Goal: Task Accomplishment & Management: Manage account settings

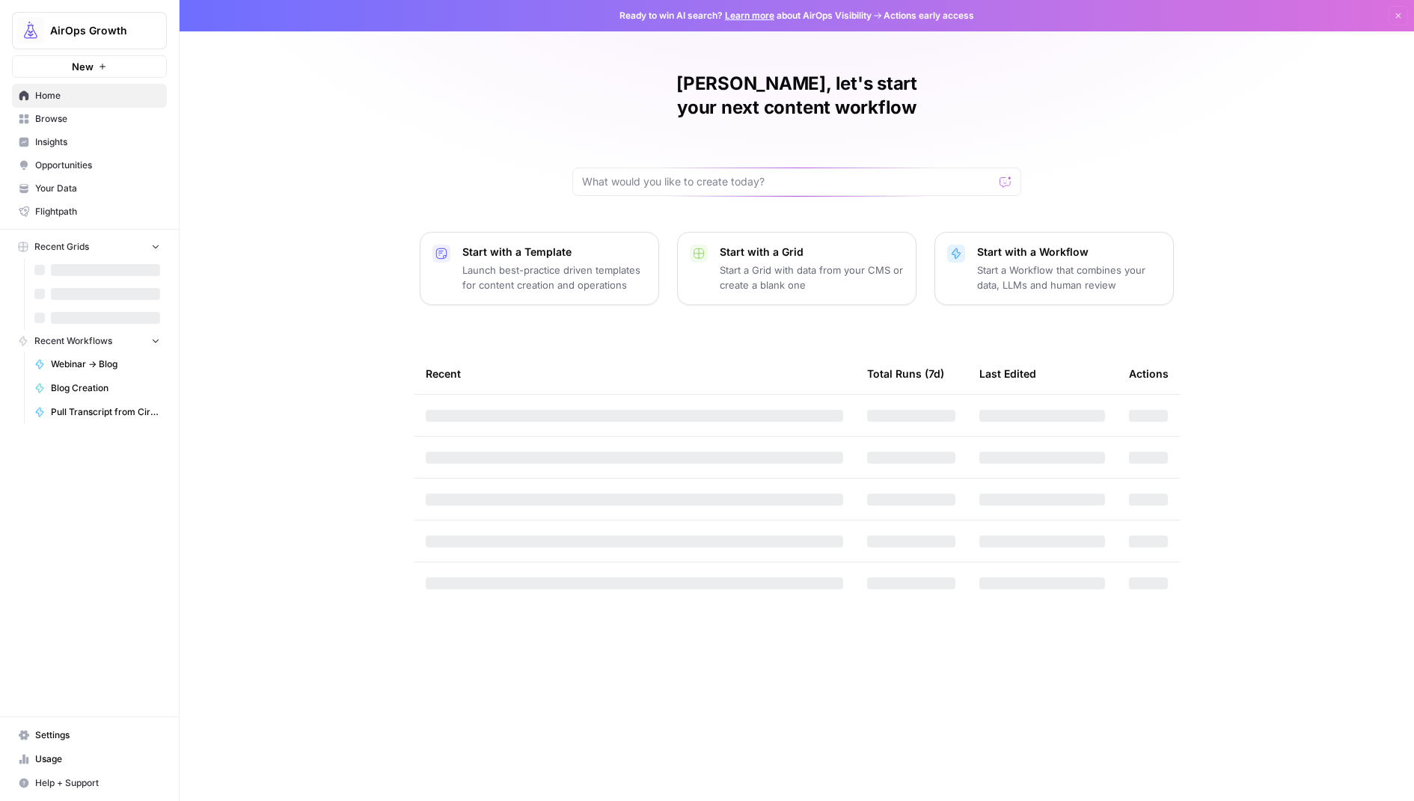
click at [97, 32] on span "AirOps Growth" at bounding box center [95, 30] width 91 height 15
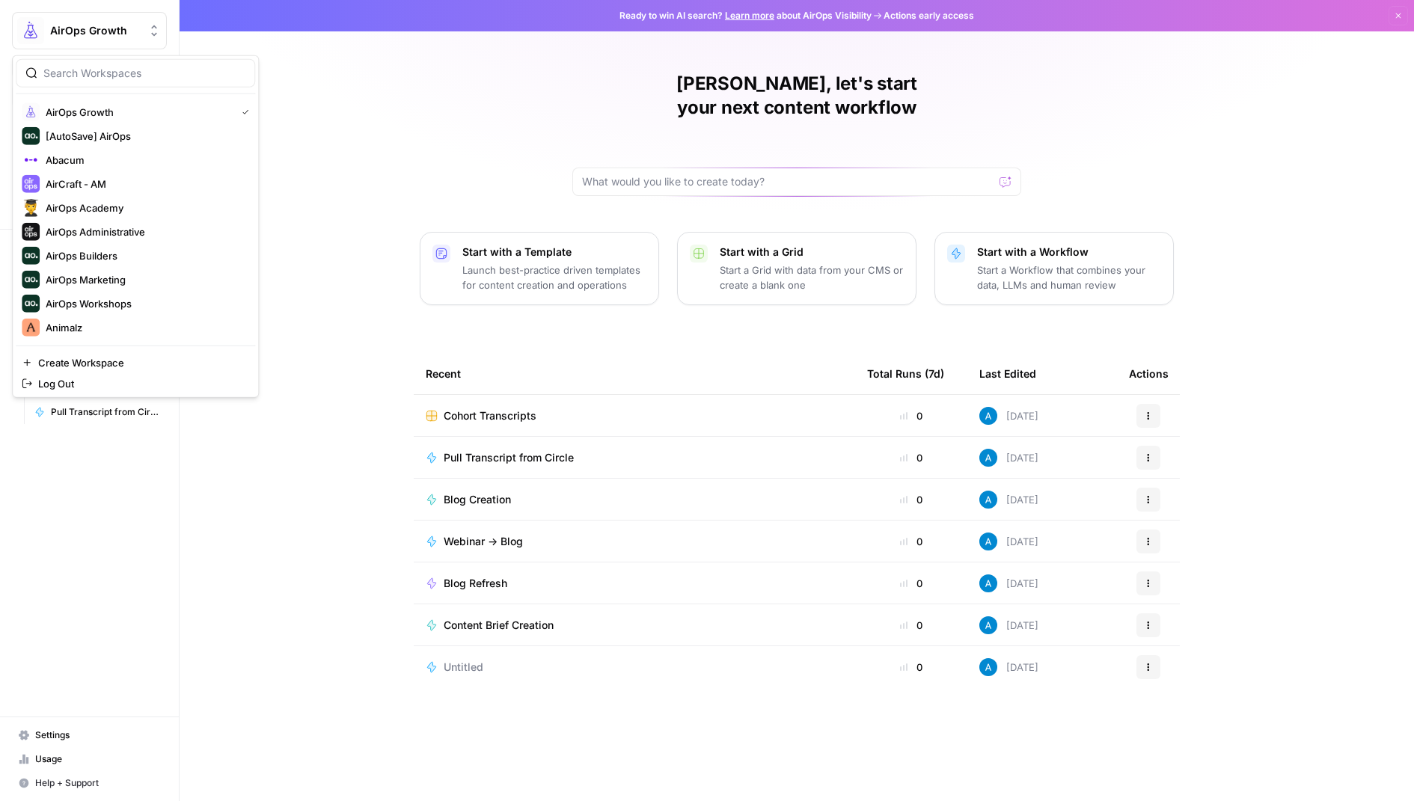
click at [316, 103] on div "[PERSON_NAME], let's start your next content workflow Start with a Template Lau…" at bounding box center [797, 400] width 1234 height 801
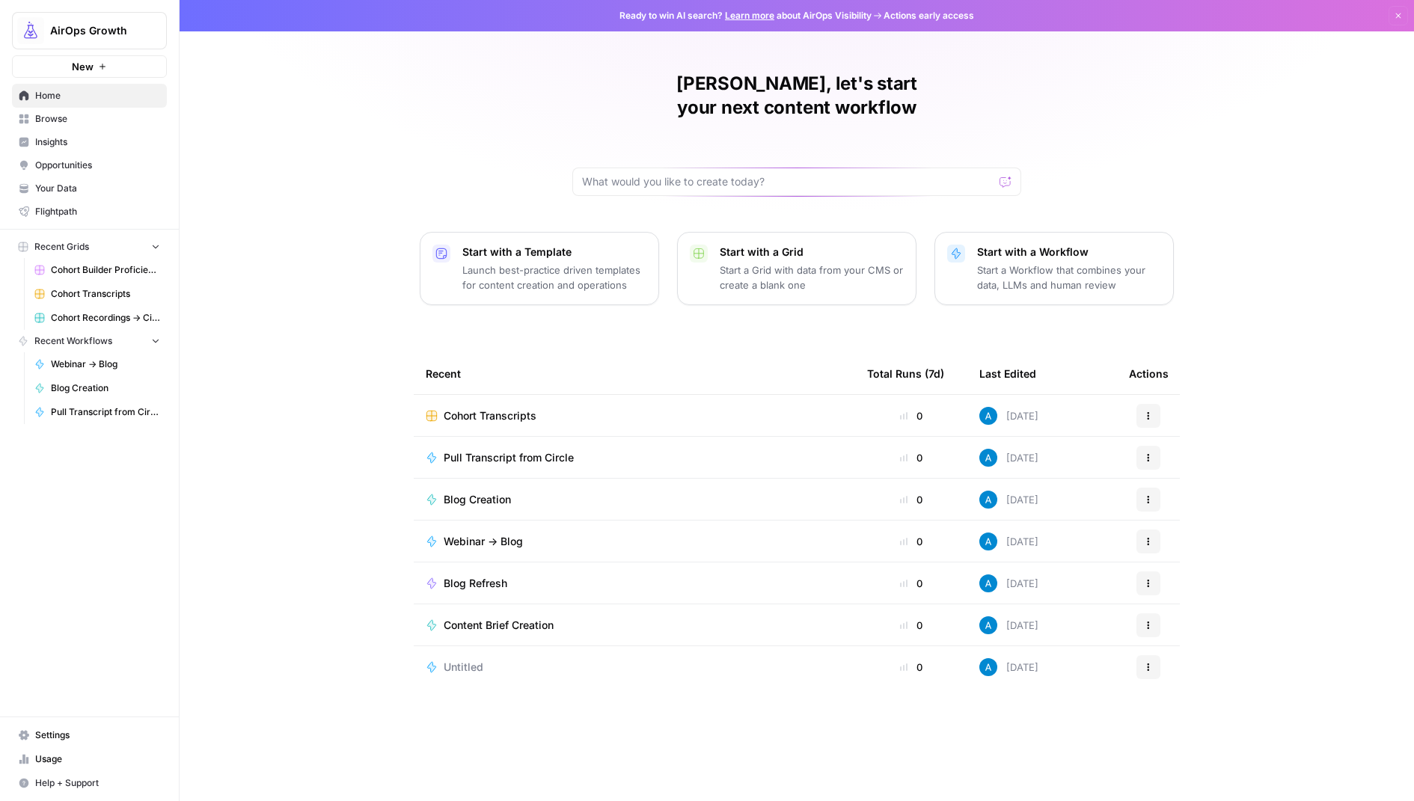
click at [100, 739] on span "Settings" at bounding box center [97, 735] width 125 height 13
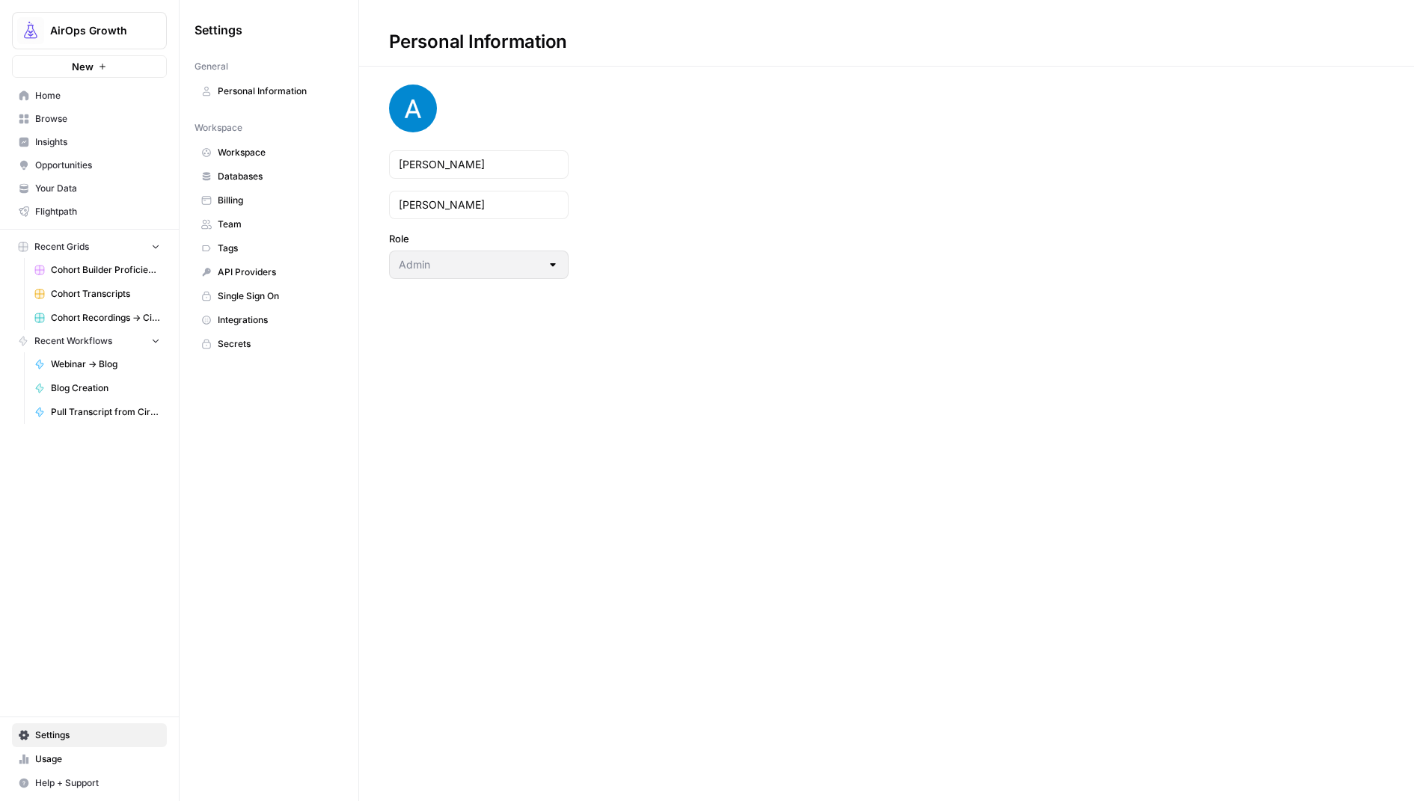
click at [276, 339] on span "Secrets" at bounding box center [277, 343] width 119 height 13
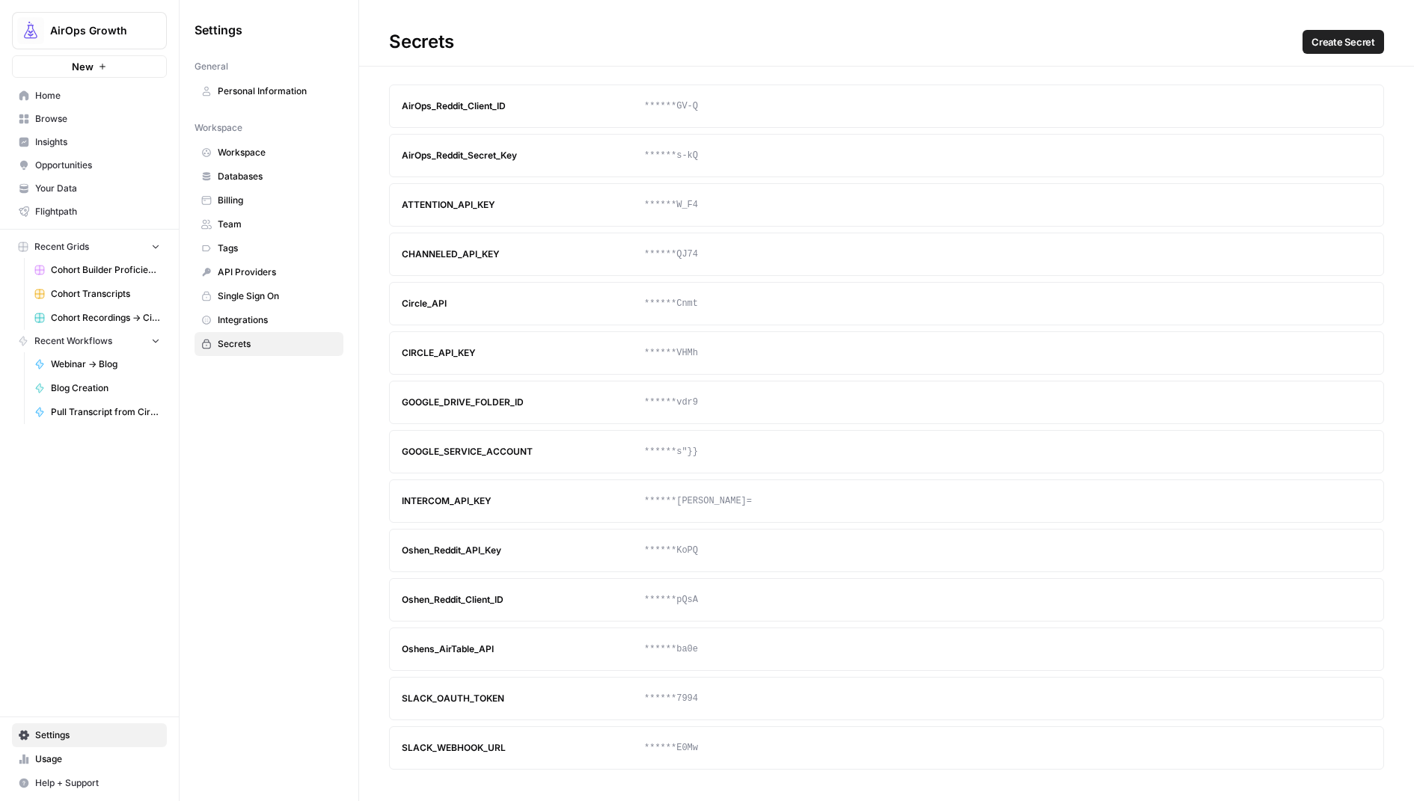
click at [1356, 40] on span "Create Secret" at bounding box center [1343, 41] width 64 height 15
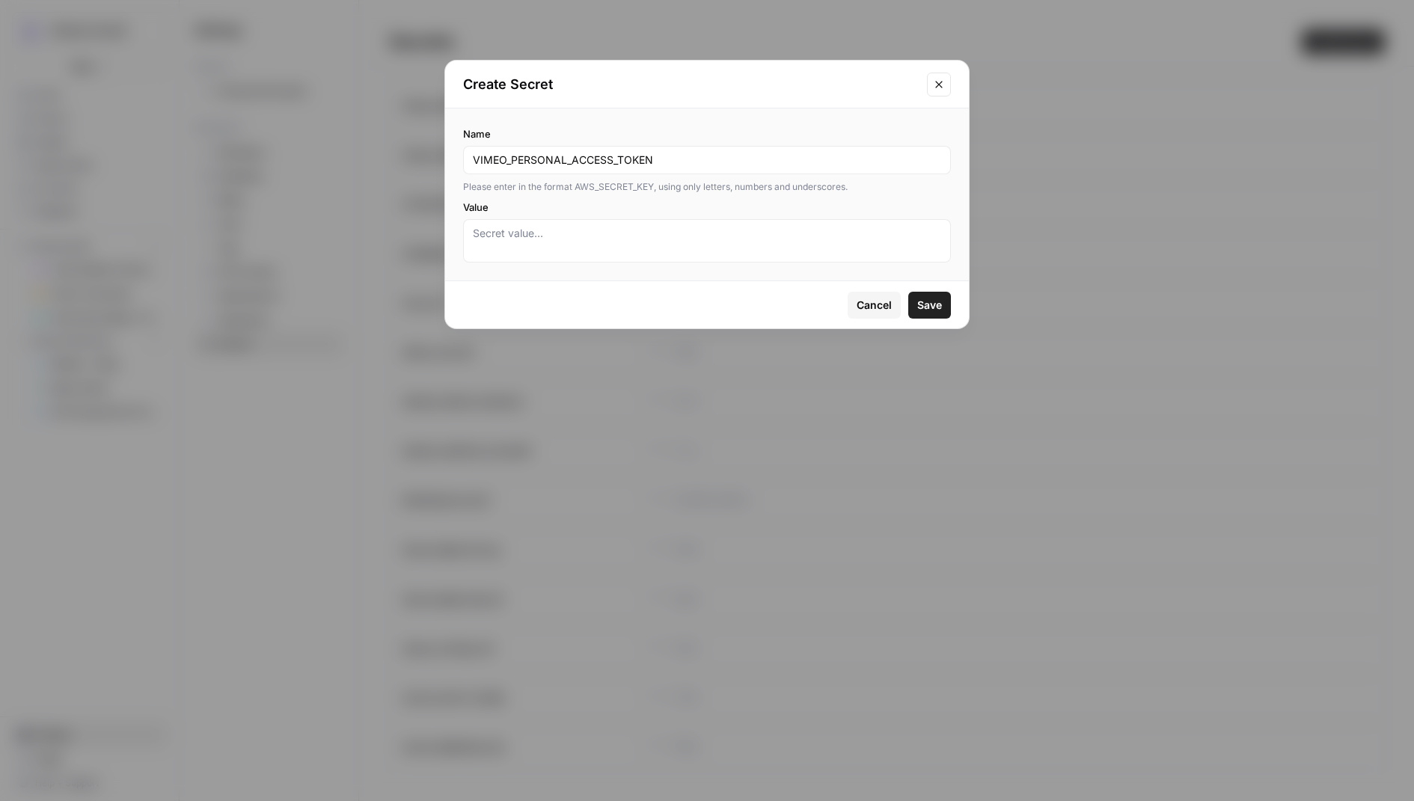
click at [573, 159] on input "VIMEO_PERSONAL_ACCESS_TOKEN" at bounding box center [707, 160] width 468 height 15
click at [685, 159] on input "VIMEO_PERSONAL_ACCESS_TOKEN" at bounding box center [707, 160] width 468 height 15
type input "VIMEO_PERSONAL_ACCESS_TOKEN"
click at [644, 244] on textarea "Value" at bounding box center [707, 241] width 468 height 30
paste textarea "93b860a730b2dd36eaf5e42adbc88e2b"
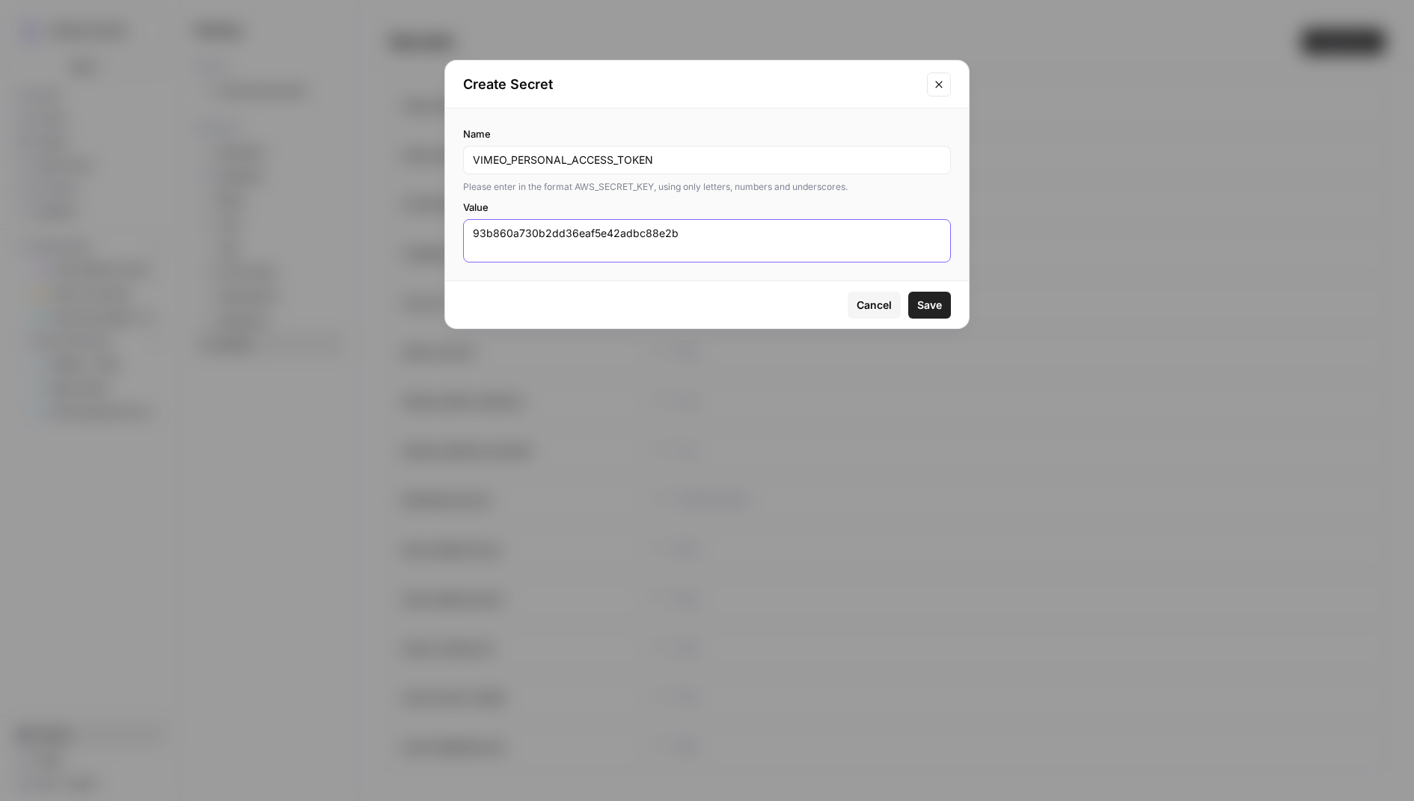
type textarea "93b860a730b2dd36eaf5e42adbc88e2b"
click at [934, 304] on span "Save" at bounding box center [929, 305] width 25 height 15
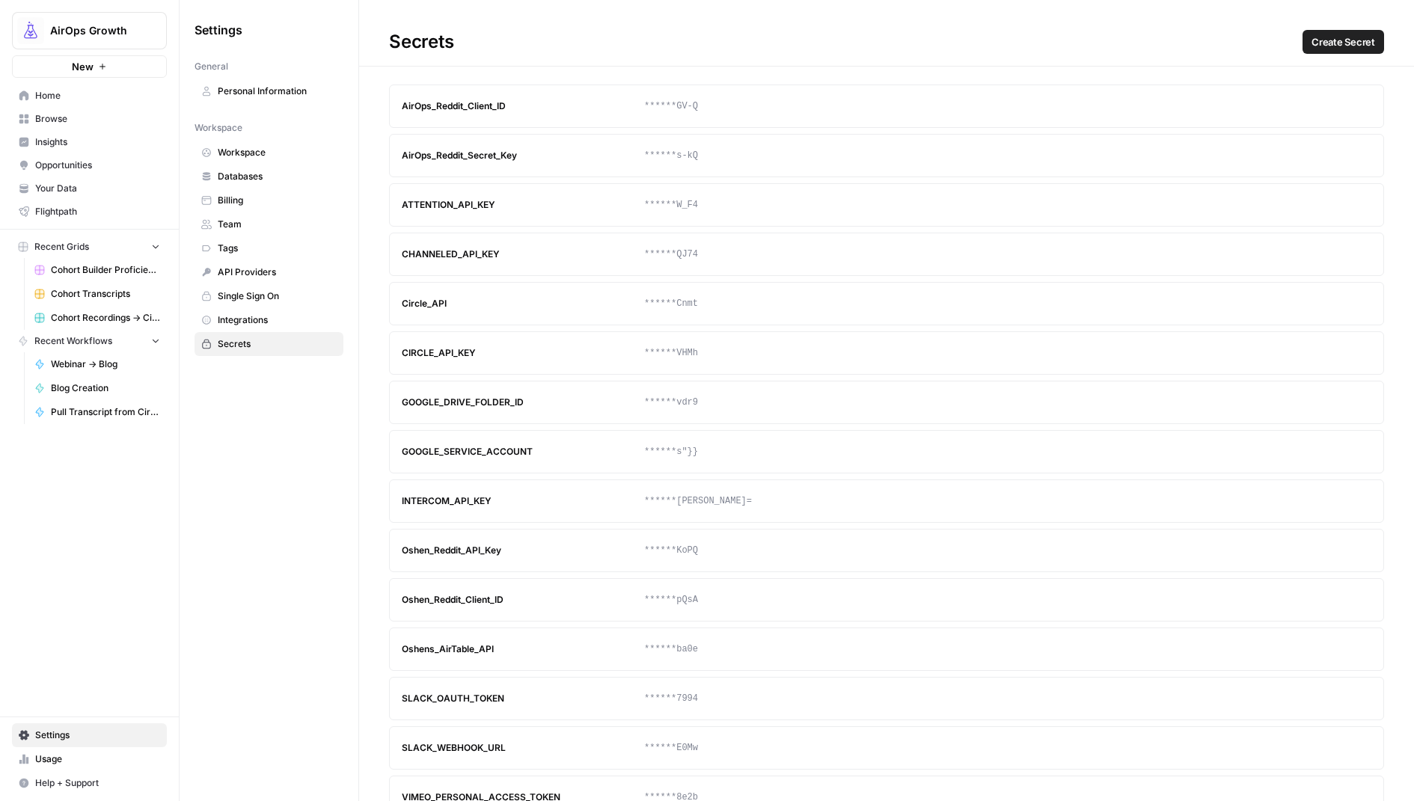
scroll to position [6, 0]
